Goal: Information Seeking & Learning: Understand process/instructions

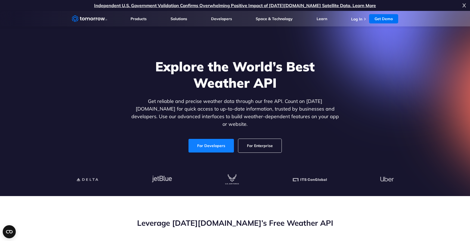
click at [212, 140] on link "For Developers" at bounding box center [210, 146] width 45 height 14
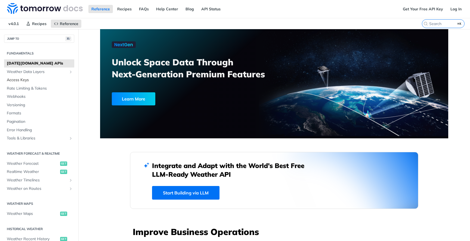
click at [36, 77] on link "Access Keys" at bounding box center [39, 80] width 70 height 8
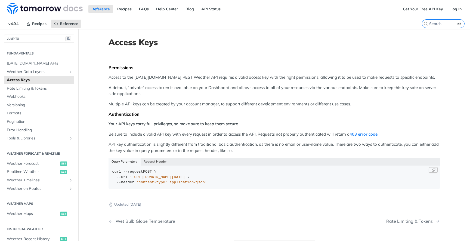
click at [132, 176] on span "'[URL][DOMAIN_NAME][DATE]'" at bounding box center [158, 177] width 57 height 4
click at [434, 12] on link "Get Your Free API Key" at bounding box center [423, 9] width 46 height 8
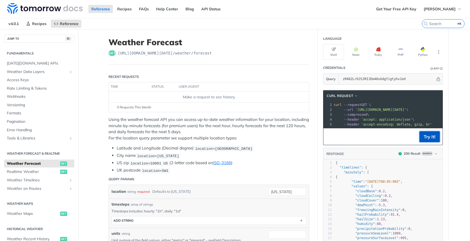
click at [428, 137] on button "Try It!" at bounding box center [429, 136] width 20 height 11
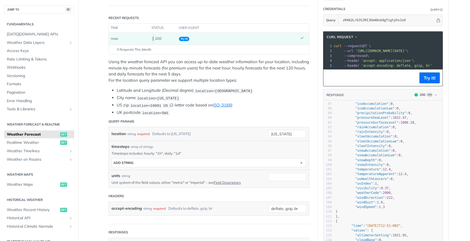
scroll to position [490, 0]
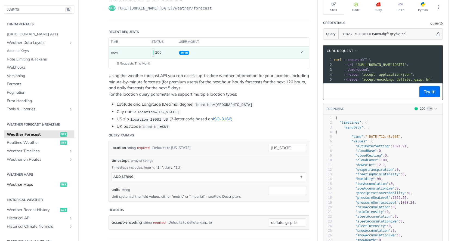
click at [50, 185] on span "Weather Maps" at bounding box center [33, 184] width 52 height 5
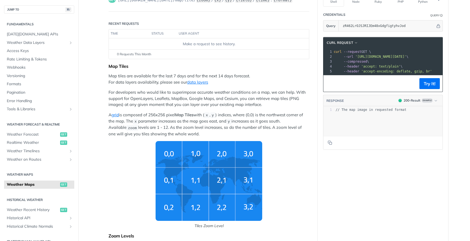
click at [214, 156] on img "Tiles Zoom Level" at bounding box center [208, 181] width 107 height 80
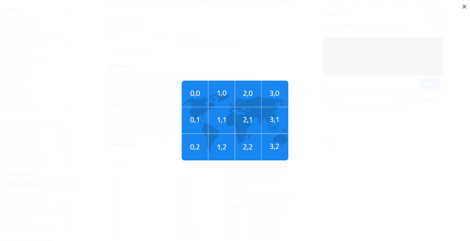
click at [240, 130] on img "Tiles Zoom Level" at bounding box center [235, 120] width 107 height 80
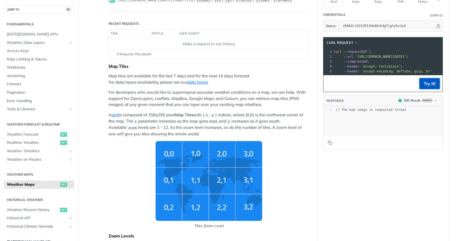
click at [427, 83] on button "Try It!" at bounding box center [429, 83] width 20 height 11
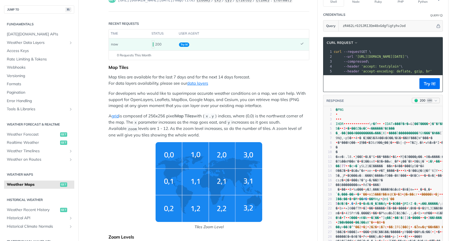
click at [431, 99] on span "Log" at bounding box center [429, 100] width 6 height 4
click at [291, 122] on p "A grid is composed of 256x256 pixel Map Tiles with ( x , y ) indices, where (0,…" at bounding box center [208, 125] width 201 height 25
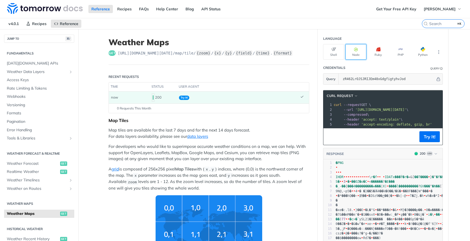
click at [356, 47] on icon "button" at bounding box center [356, 49] width 4 height 4
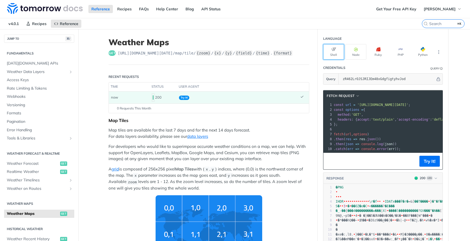
click at [328, 46] on button "Shell" at bounding box center [333, 51] width 21 height 15
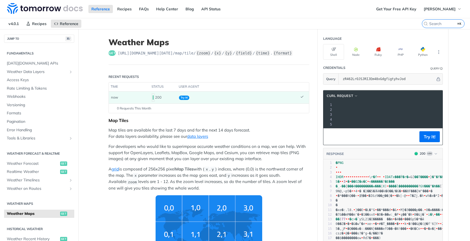
drag, startPoint x: 357, startPoint y: 110, endPoint x: 435, endPoint y: 107, distance: 78.3
click at [265, 108] on span "'https://api.tomorrow.io/v4/map/tile/5/2/3/precipitationIntensity/now.png?apike…" at bounding box center [239, 110] width 51 height 4
copy span "https://api.tomorrow.io/v4/map/tile/5/2/3/precipitationIntensity/now.png?apikey…"
